Goal: Check status: Check status

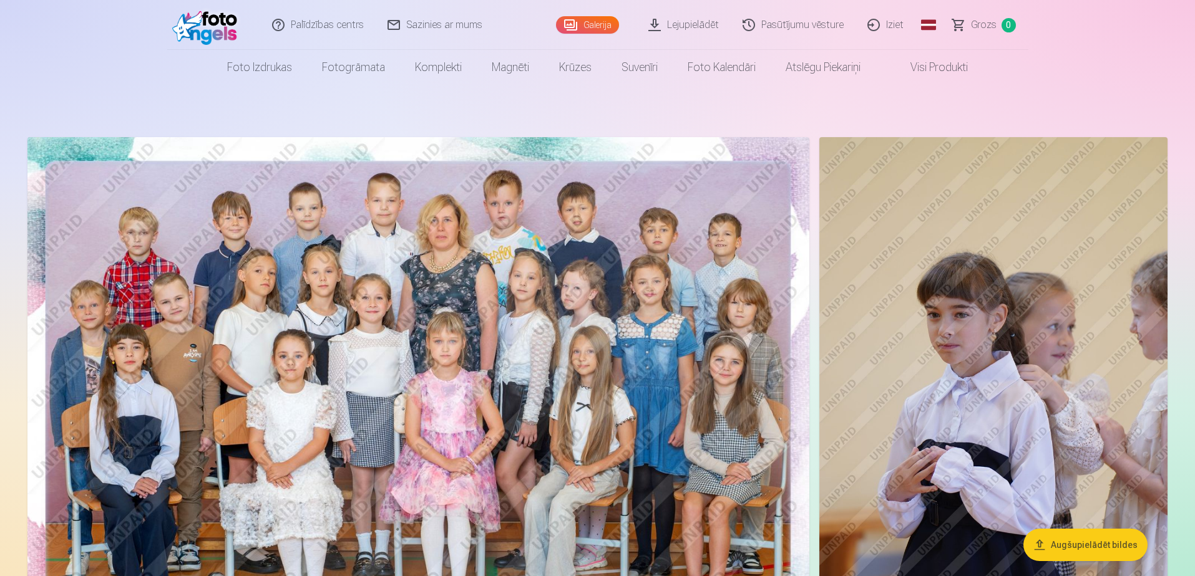
click at [771, 27] on link "Pasūtījumu vēsture" at bounding box center [793, 25] width 125 height 50
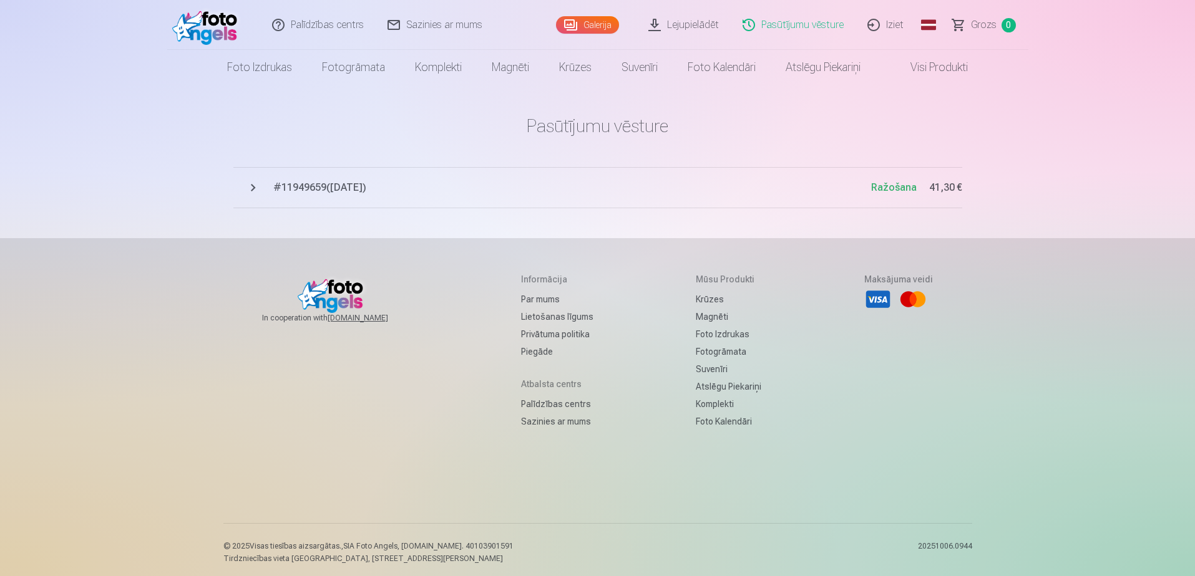
click at [796, 22] on link "Pasūtījumu vēsture" at bounding box center [793, 25] width 125 height 50
click at [312, 187] on span "# 11949659 ( [DATE] )" at bounding box center [572, 187] width 598 height 15
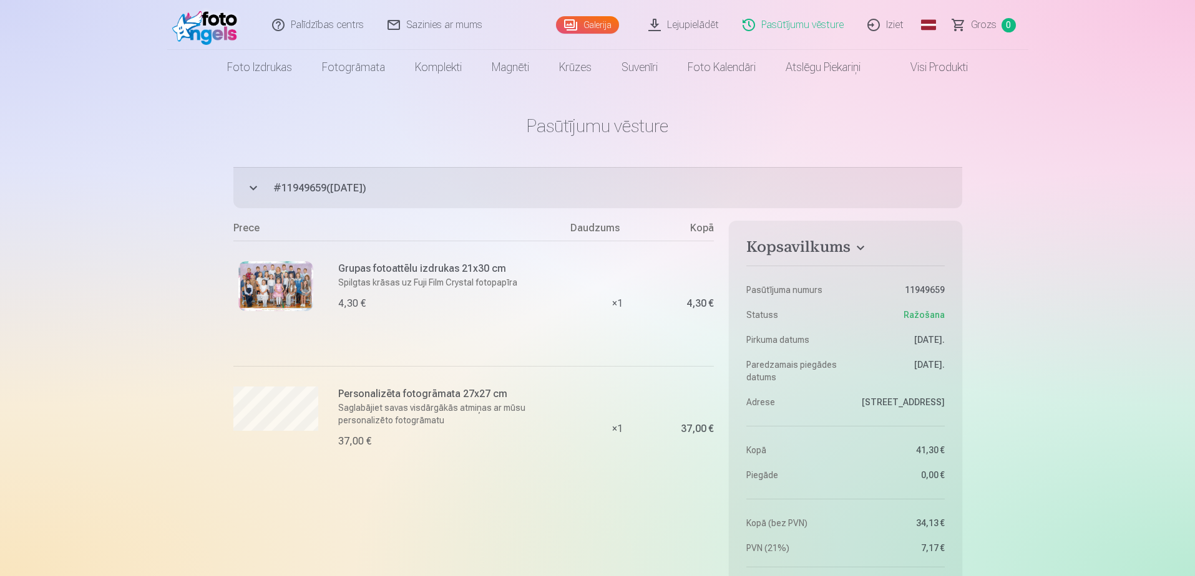
click at [714, 24] on link "Lejupielādēt" at bounding box center [684, 25] width 94 height 50
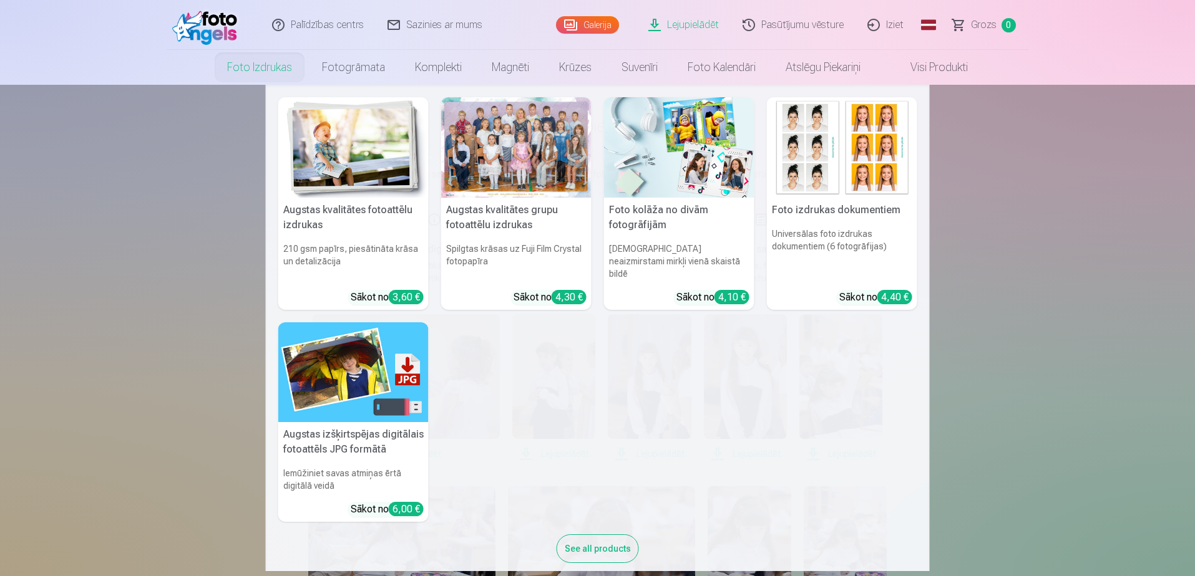
click at [268, 68] on link "Foto izdrukas" at bounding box center [259, 67] width 95 height 35
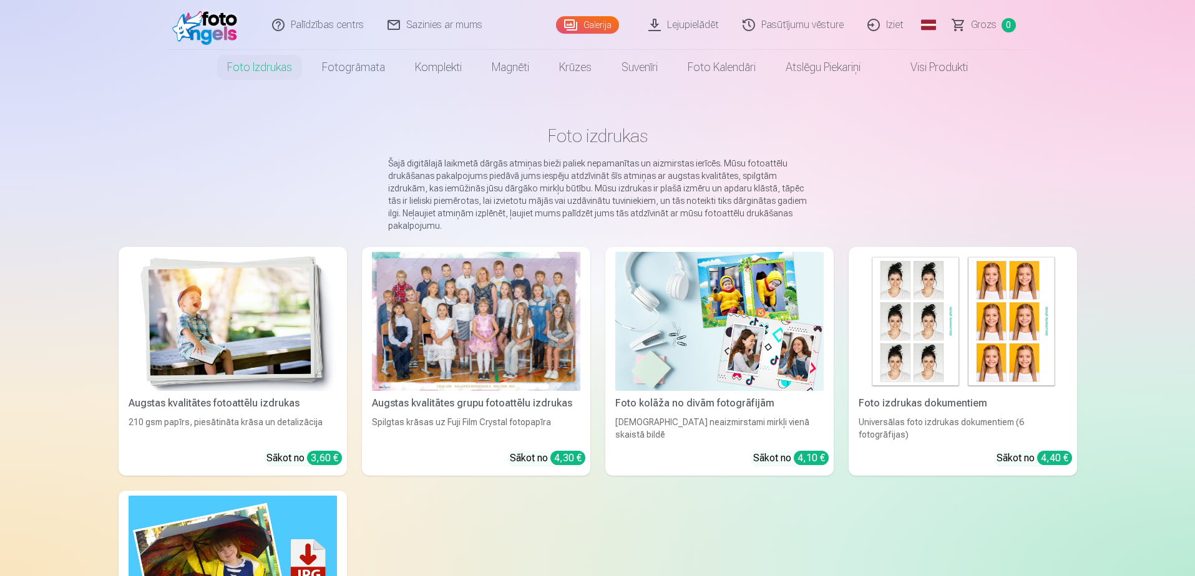
click at [588, 24] on link "Galerija" at bounding box center [587, 24] width 63 height 17
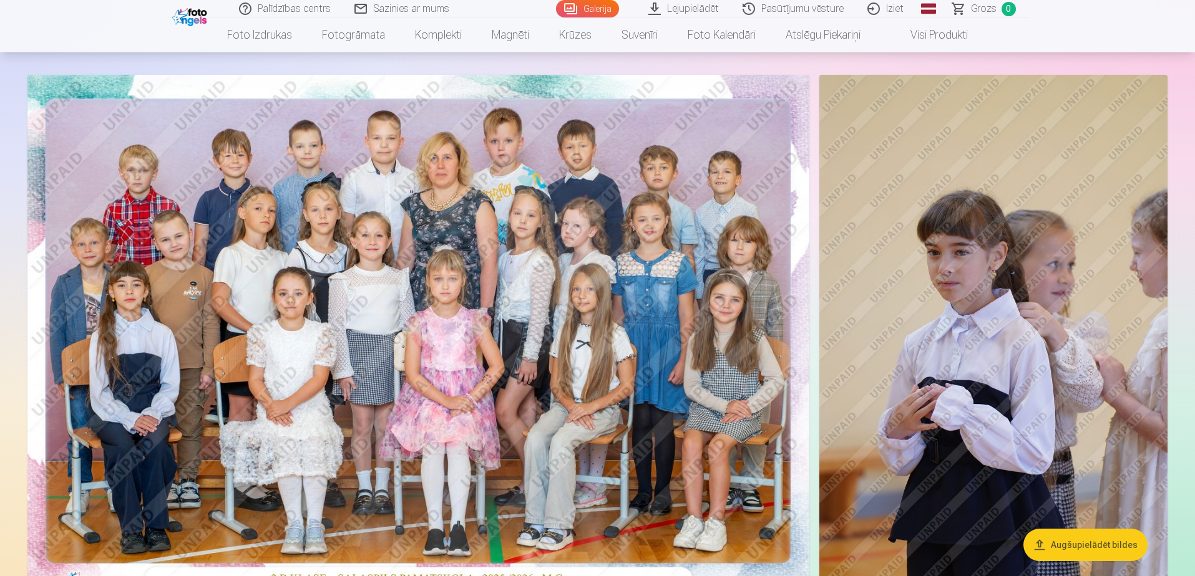
scroll to position [125, 0]
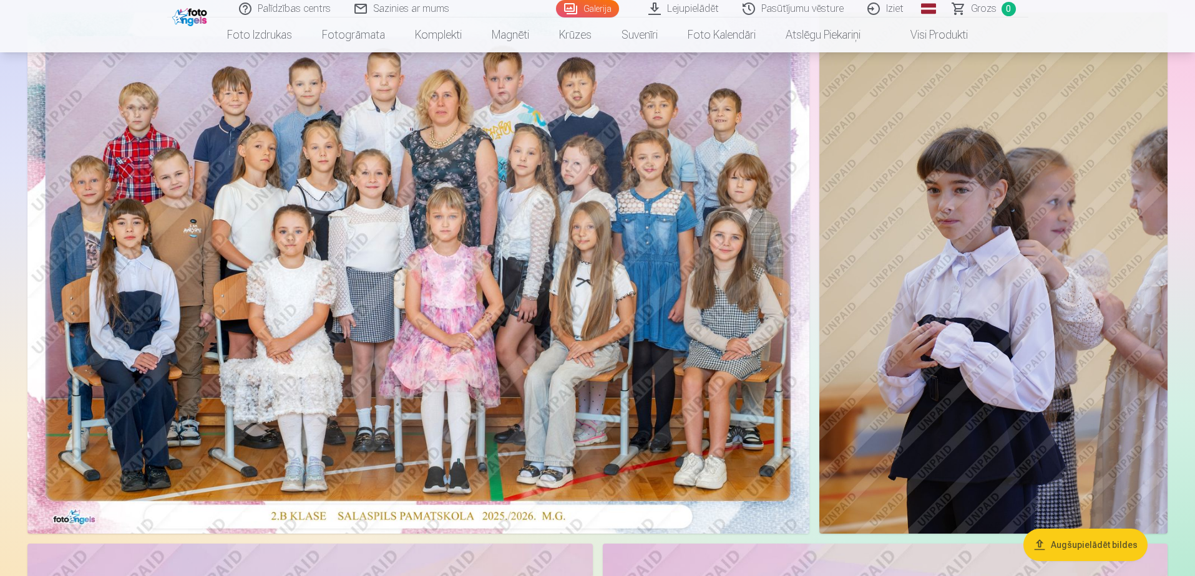
click at [1084, 545] on button "Augšupielādēt bildes" at bounding box center [1085, 545] width 124 height 32
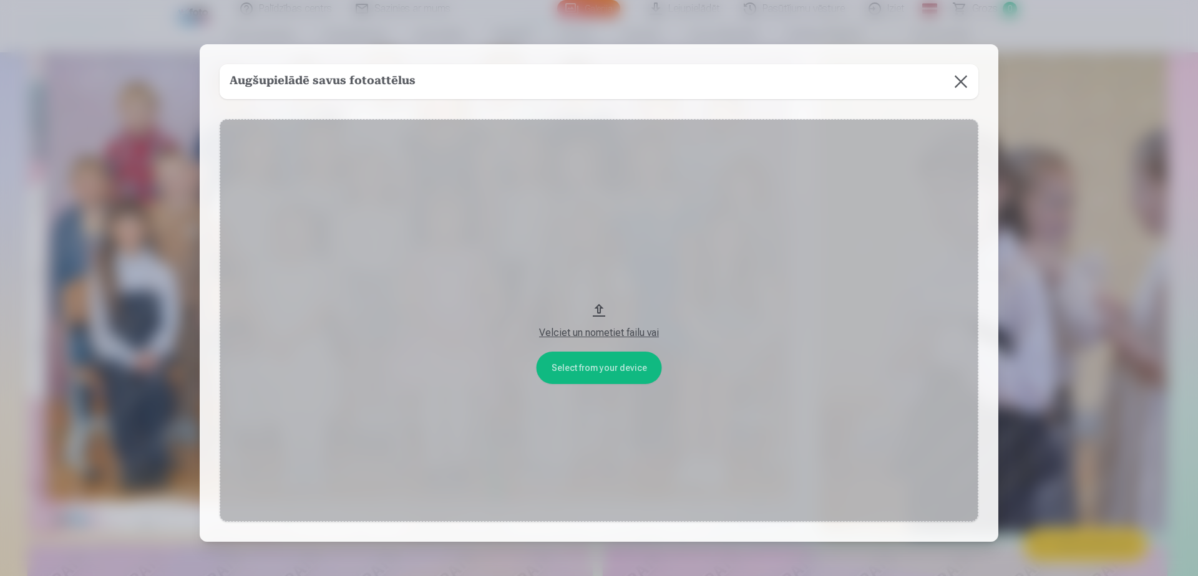
click at [557, 333] on div "Velciet un nometiet failu vai" at bounding box center [599, 333] width 734 height 15
click at [961, 83] on button at bounding box center [960, 81] width 35 height 35
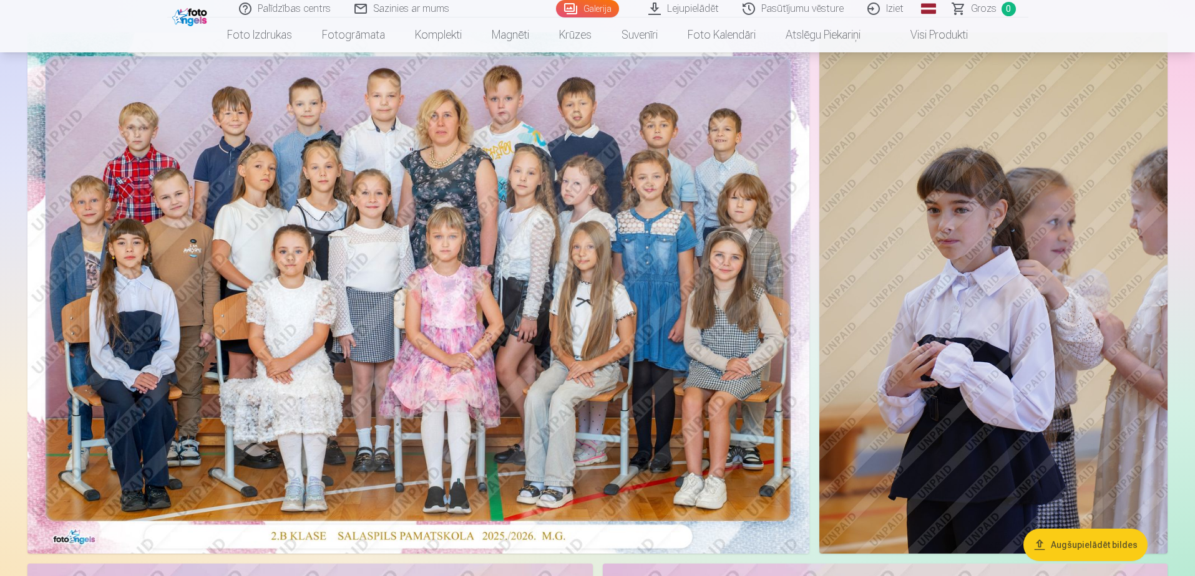
scroll to position [0, 0]
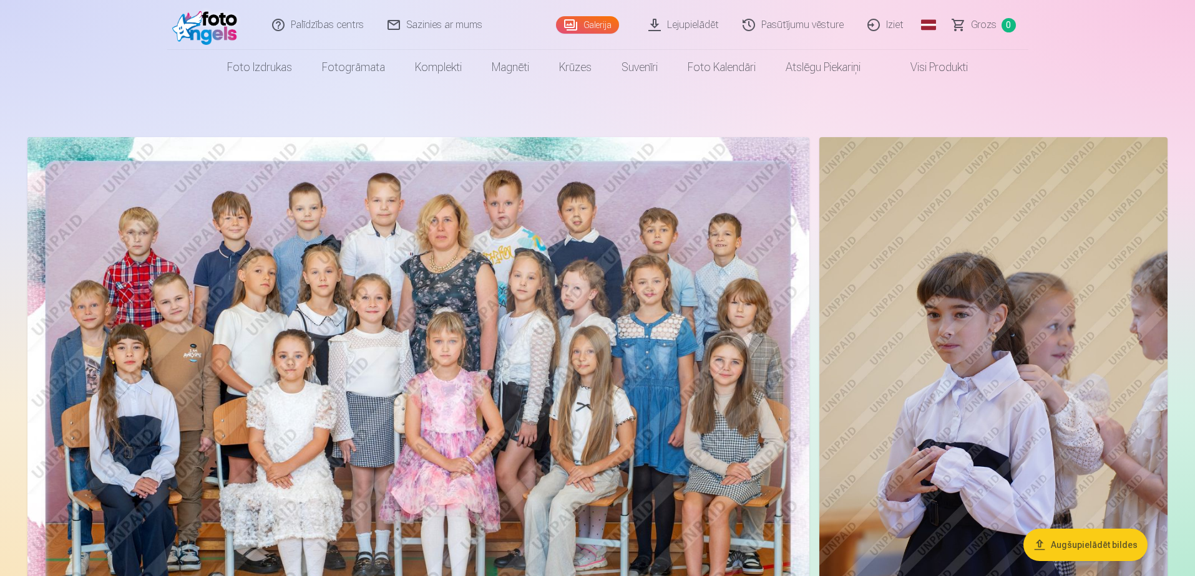
click at [813, 22] on link "Pasūtījumu vēsture" at bounding box center [793, 25] width 125 height 50
